Goal: Task Accomplishment & Management: Manage account settings

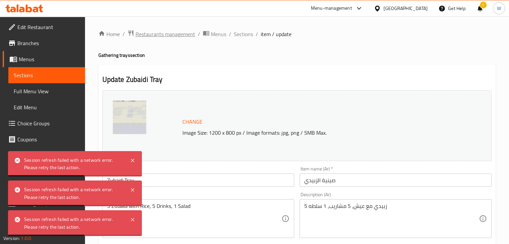
click at [181, 35] on span "Restaurants management" at bounding box center [166, 34] width 60 height 8
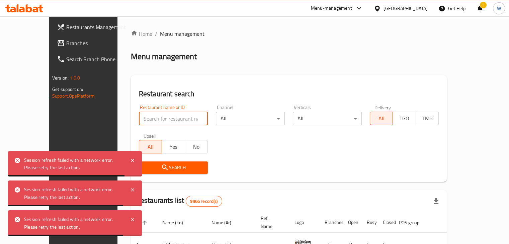
click at [162, 124] on input "search" at bounding box center [173, 118] width 69 height 13
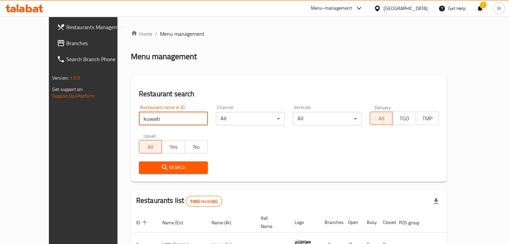
type input "kuwaiti"
click button "Search" at bounding box center [173, 168] width 69 height 12
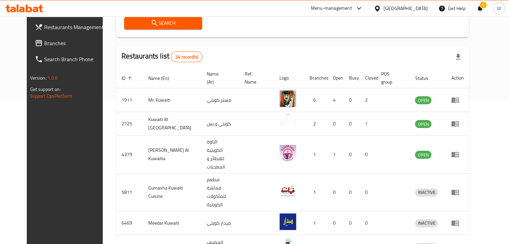
scroll to position [152, 0]
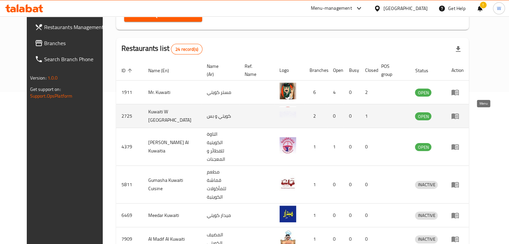
click at [459, 117] on icon "enhanced table" at bounding box center [455, 117] width 7 height 6
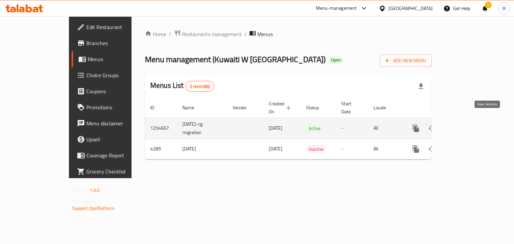
click at [468, 125] on icon "enhanced table" at bounding box center [464, 129] width 8 height 8
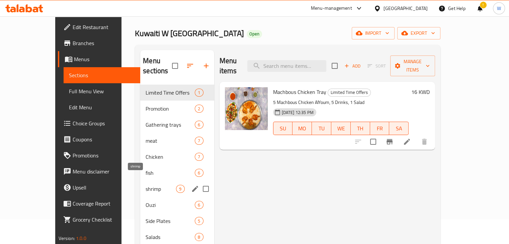
scroll to position [25, 0]
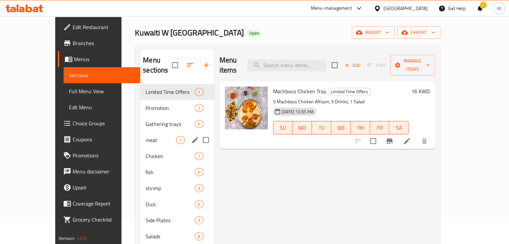
click at [140, 132] on div "meat 7" at bounding box center [177, 140] width 74 height 16
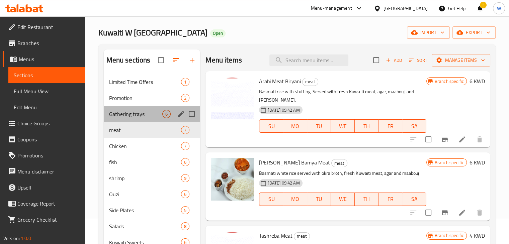
click at [138, 120] on div "Gathering trays 6" at bounding box center [152, 114] width 97 height 16
